Goal: Task Accomplishment & Management: Manage account settings

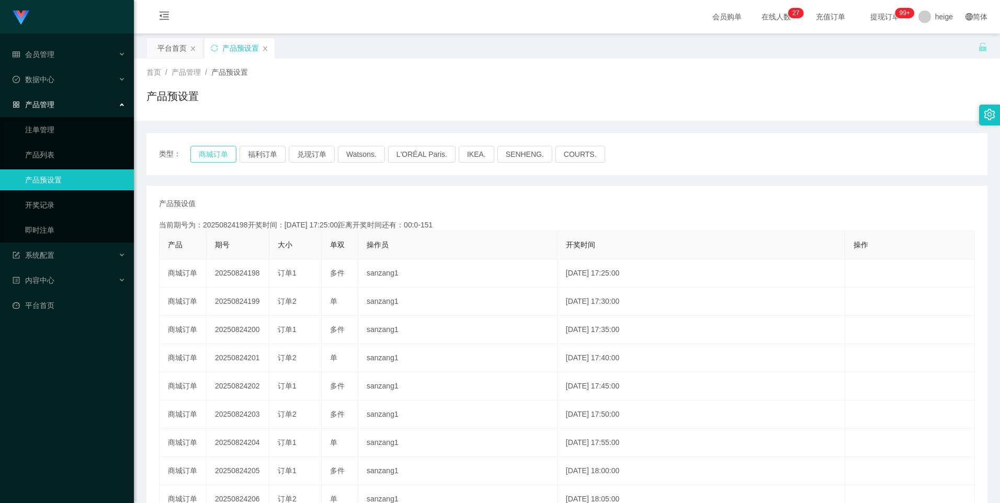
click at [214, 156] on button "商城订单" at bounding box center [213, 154] width 46 height 17
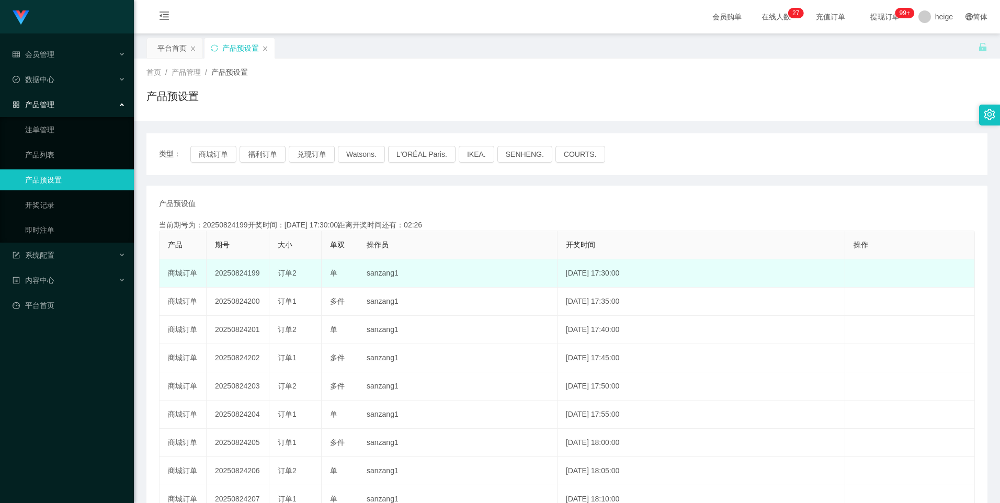
click at [237, 272] on td "20250824199" at bounding box center [238, 274] width 63 height 28
copy td "20250824199"
click at [237, 272] on td "20250824199" at bounding box center [238, 274] width 63 height 28
click at [237, 276] on td "20250824199" at bounding box center [238, 274] width 63 height 28
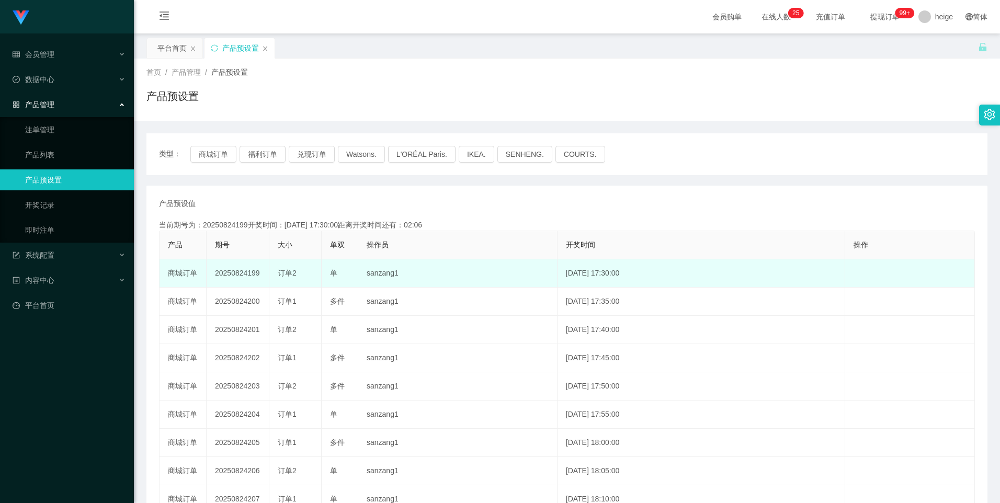
click at [243, 271] on td "20250824199" at bounding box center [238, 274] width 63 height 28
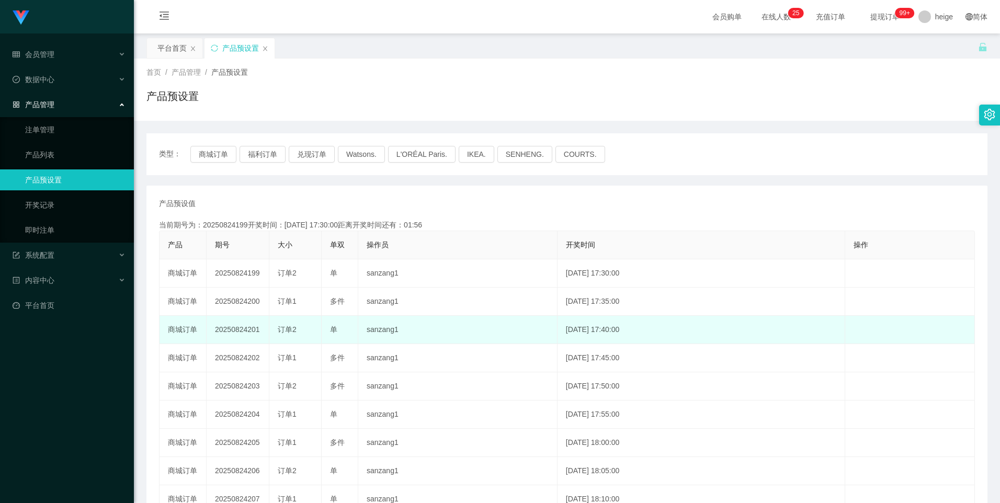
click at [288, 332] on span "订单2" at bounding box center [287, 329] width 19 height 8
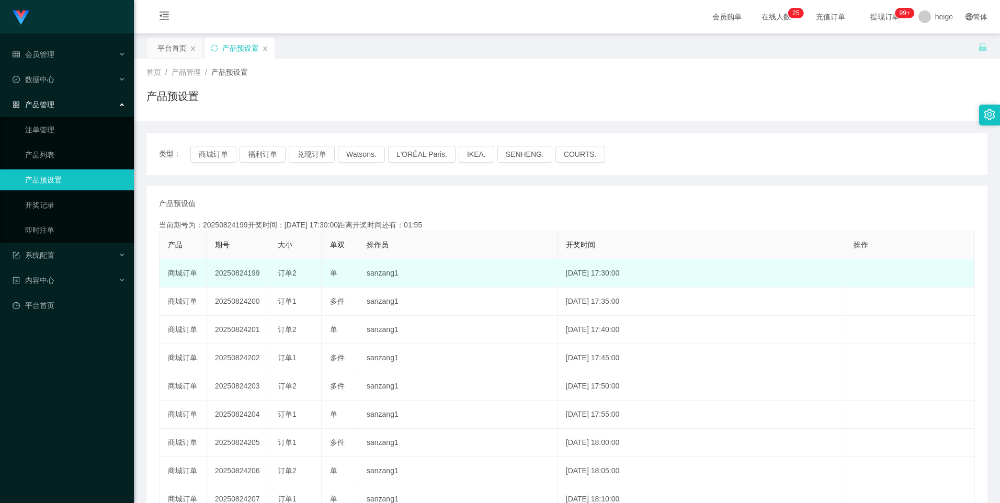
drag, startPoint x: 263, startPoint y: 272, endPoint x: 214, endPoint y: 271, distance: 48.7
click at [214, 271] on td "20250824199" at bounding box center [238, 274] width 63 height 28
copy td "20250824199"
